Goal: Navigation & Orientation: Find specific page/section

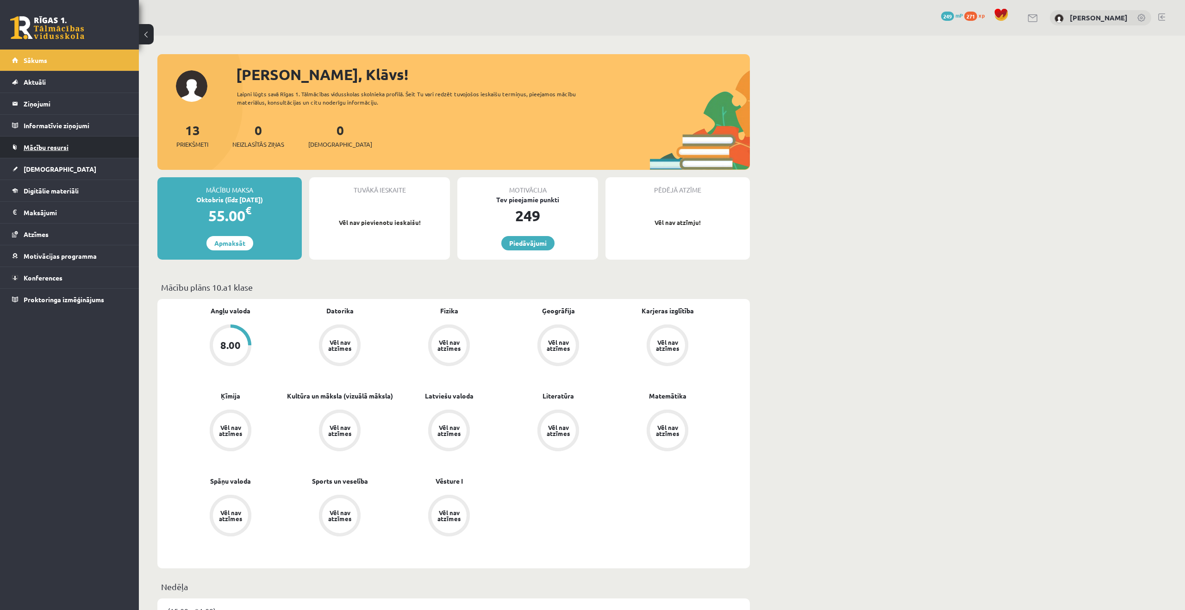
click at [68, 144] on span "Mācību resursi" at bounding box center [46, 147] width 45 height 8
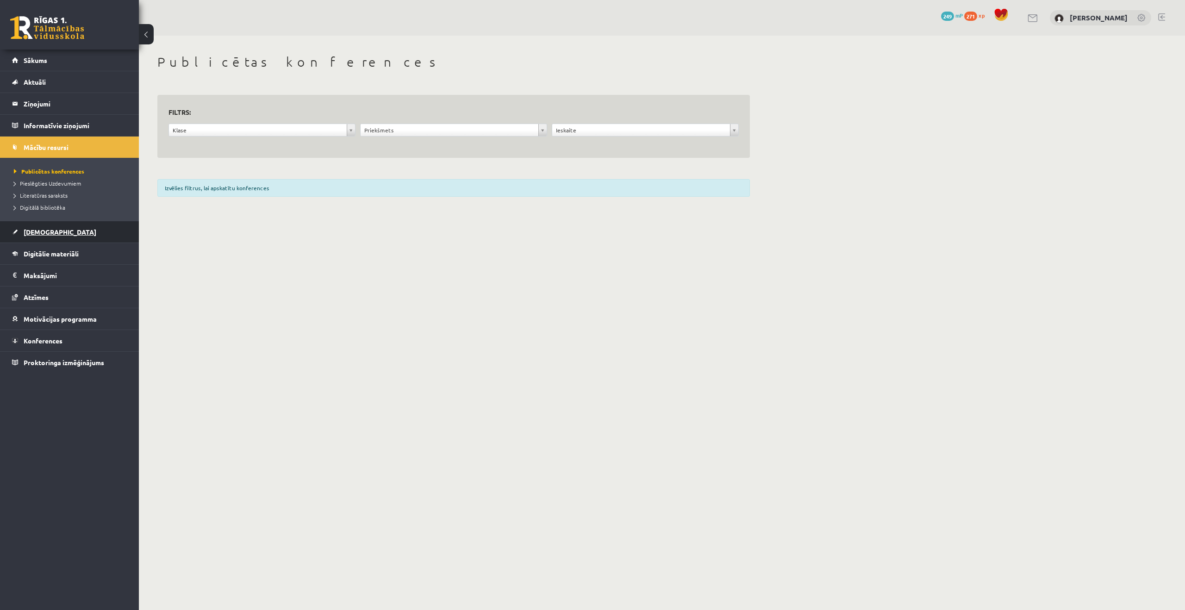
click at [53, 233] on link "[DEMOGRAPHIC_DATA]" at bounding box center [69, 231] width 115 height 21
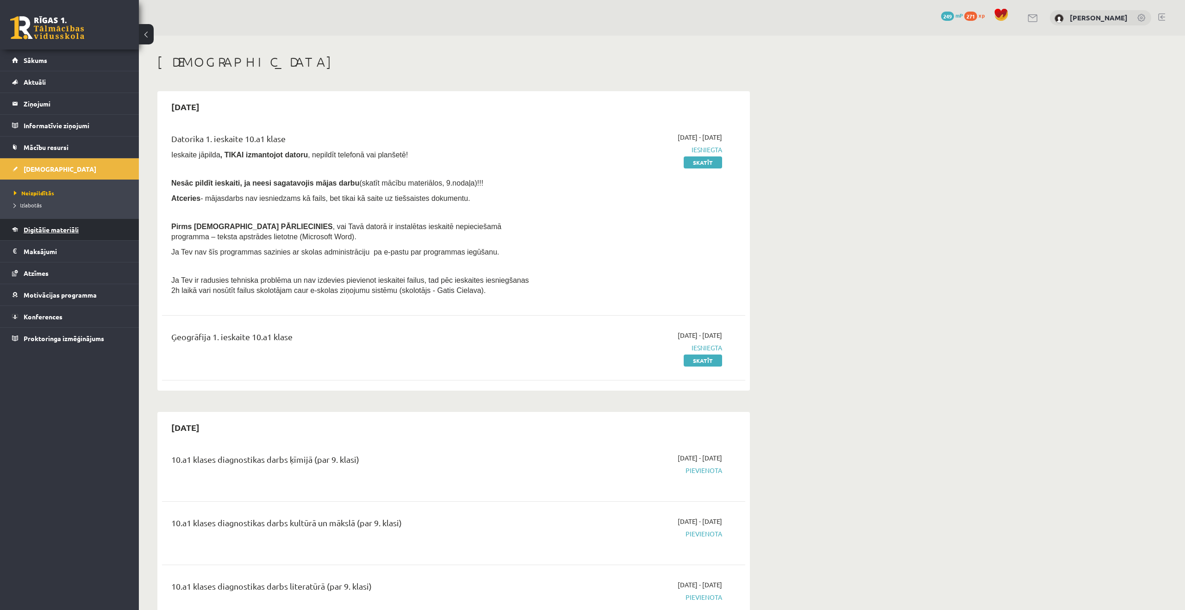
click at [54, 230] on span "Digitālie materiāli" at bounding box center [51, 229] width 55 height 8
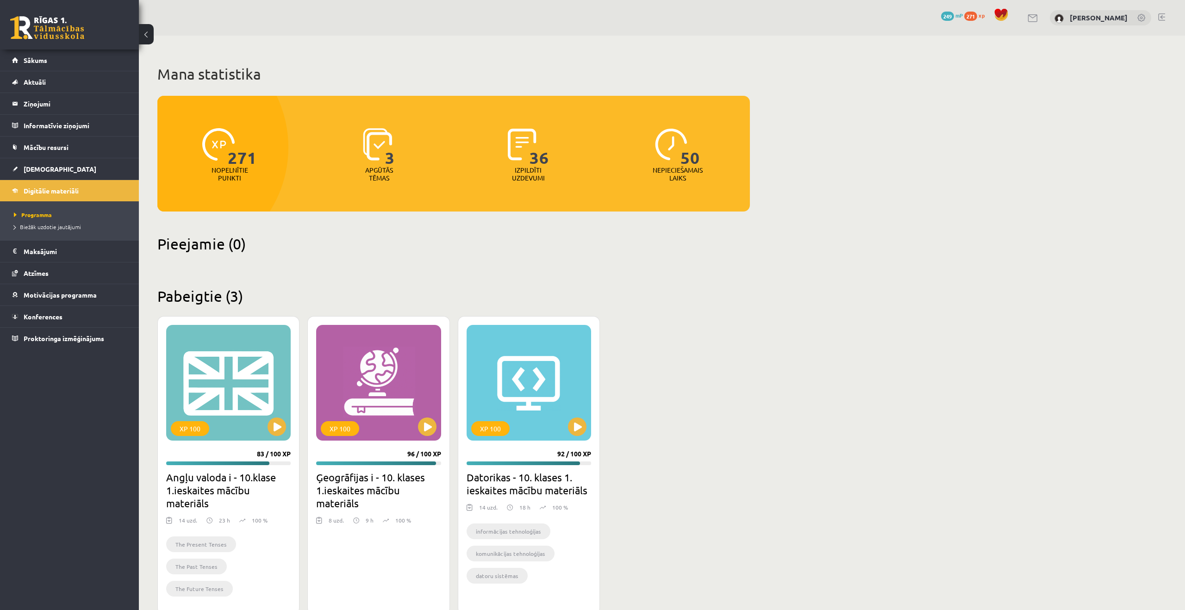
scroll to position [23, 0]
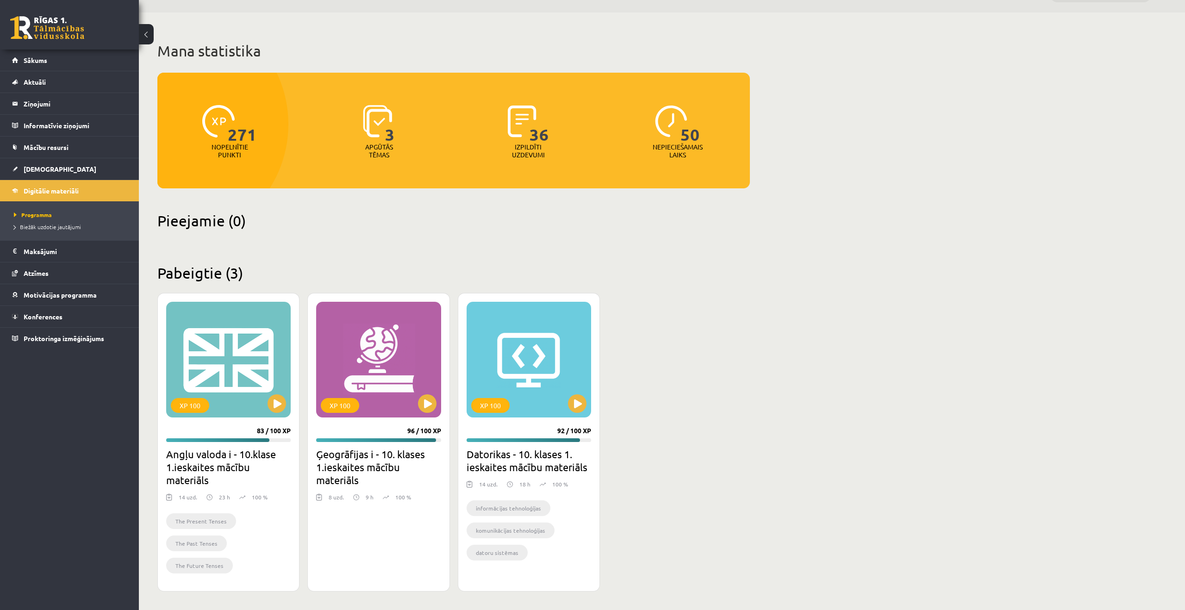
click at [764, 337] on div "Mana statistika 271 Nopelnītie punkti 3 Apgūtās tēmas 36 Izpildīti uzdevumi 50 …" at bounding box center [454, 312] width 630 height 598
